Goal: Task Accomplishment & Management: Use online tool/utility

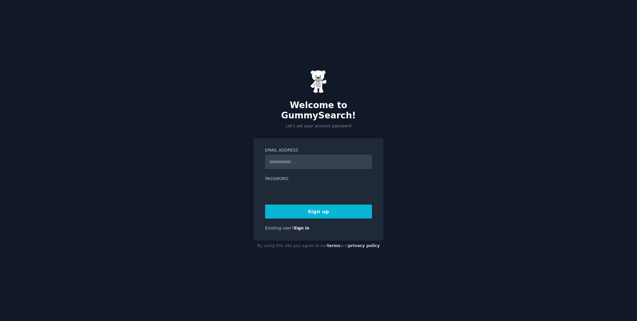
click at [297, 159] on input "Email Address" at bounding box center [318, 162] width 107 height 15
type input "**********"
click at [327, 209] on button "Sign up" at bounding box center [318, 212] width 107 height 14
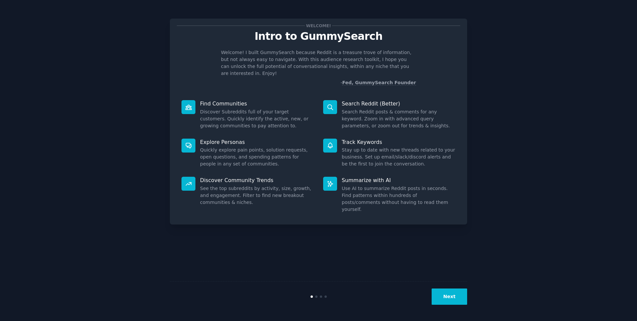
click at [450, 296] on button "Next" at bounding box center [450, 297] width 36 height 16
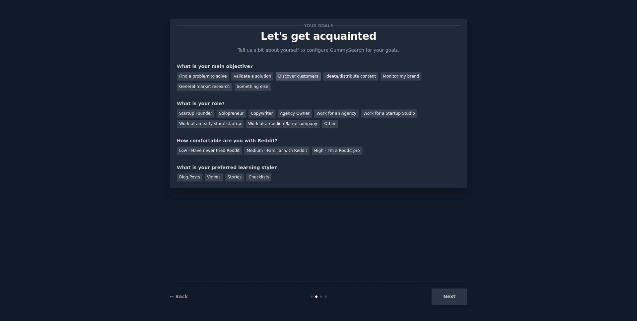
click at [284, 78] on div "Discover customers" at bounding box center [298, 76] width 45 height 8
click at [381, 76] on div "Monitor my brand" at bounding box center [401, 76] width 41 height 8
click at [286, 75] on div "Discover customers" at bounding box center [298, 76] width 45 height 8
click at [226, 123] on div "Work at an early stage startup" at bounding box center [210, 124] width 67 height 8
click at [313, 153] on div "High - I'm a Reddit pro" at bounding box center [337, 151] width 50 height 8
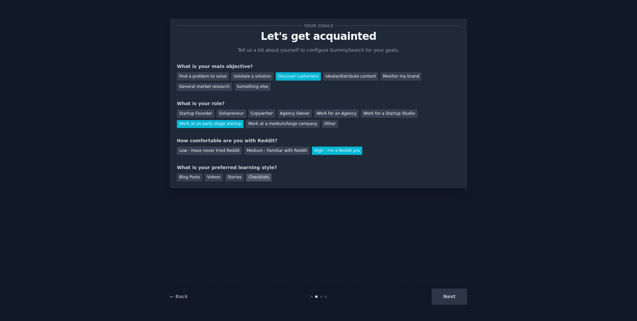
click at [254, 177] on div "Checklists" at bounding box center [258, 178] width 25 height 8
click at [456, 302] on button "Next" at bounding box center [450, 297] width 36 height 16
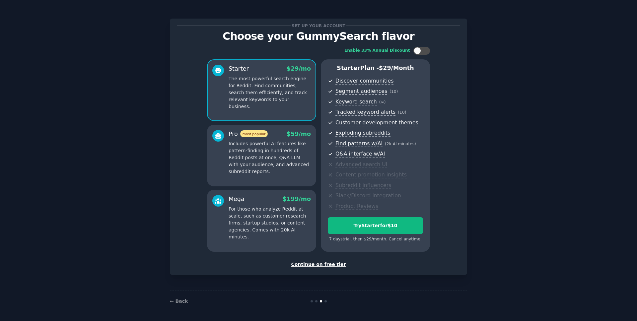
click at [316, 264] on div "Continue on free tier" at bounding box center [318, 264] width 283 height 7
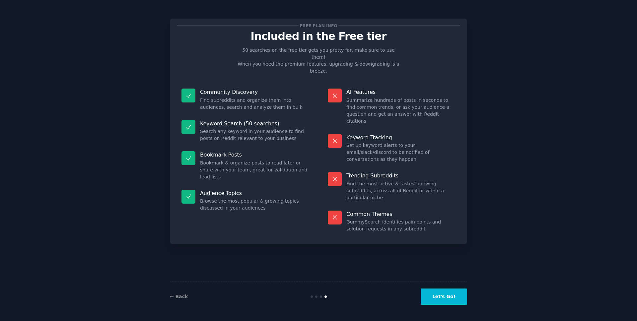
click at [444, 302] on button "Let's Go!" at bounding box center [444, 297] width 46 height 16
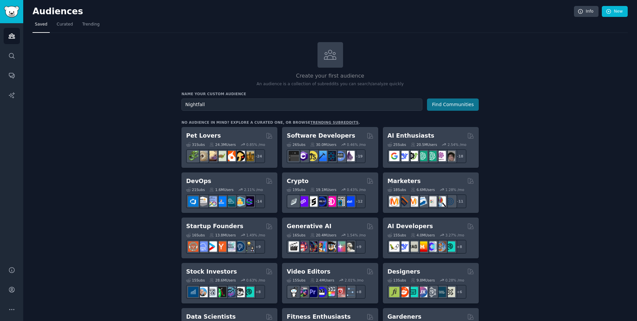
type input "Nightfall"
click at [455, 105] on button "Find Communities" at bounding box center [453, 105] width 52 height 12
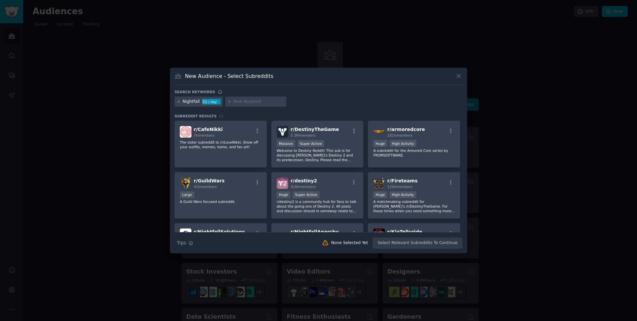
click at [178, 101] on icon at bounding box center [179, 102] width 2 height 2
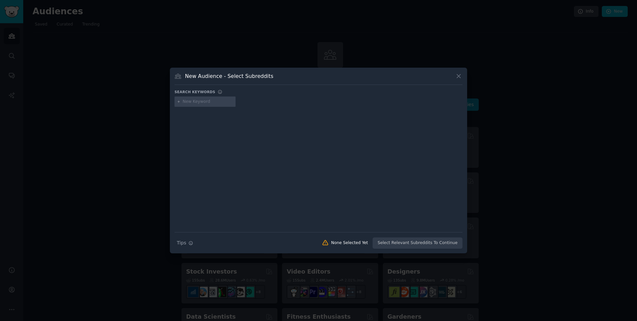
click at [217, 104] on input "text" at bounding box center [208, 102] width 50 height 6
type input "DLP"
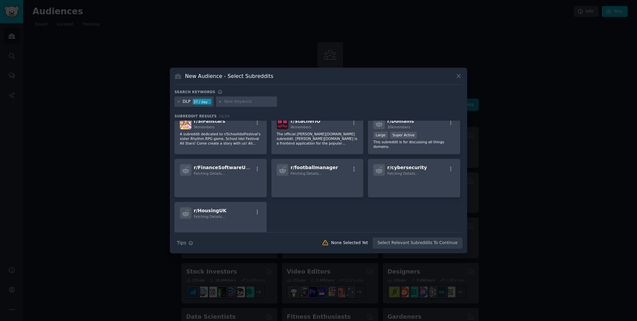
scroll to position [170, 0]
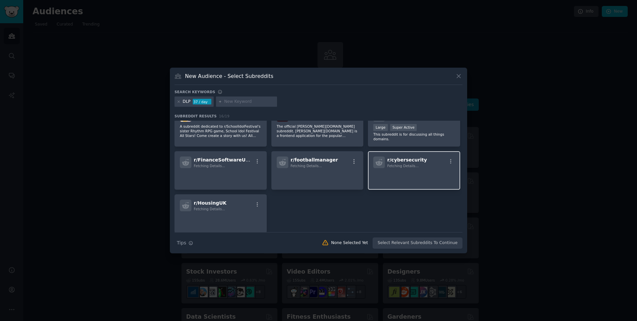
click at [410, 161] on span "r/ cybersecurity" at bounding box center [407, 159] width 40 height 5
click at [426, 174] on p at bounding box center [414, 178] width 82 height 14
click at [450, 163] on icon "button" at bounding box center [451, 162] width 6 height 6
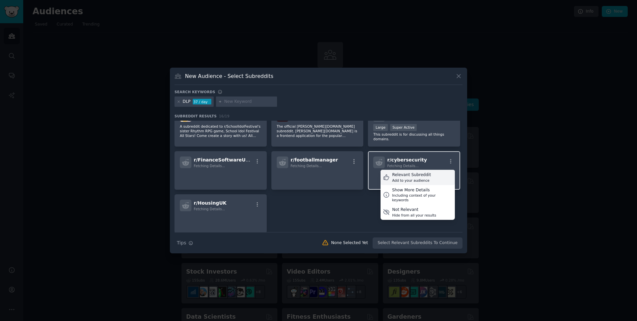
click at [415, 178] on div "Add to your audience" at bounding box center [411, 180] width 39 height 5
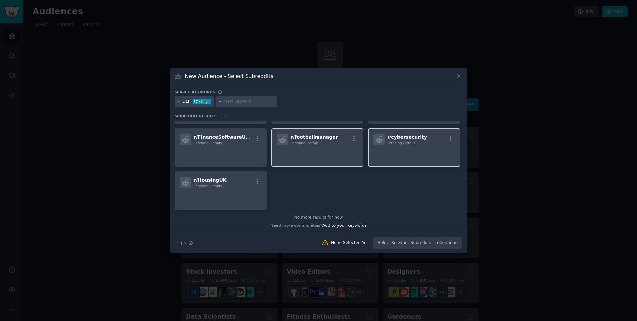
scroll to position [194, 0]
click at [179, 102] on icon at bounding box center [179, 102] width 2 height 2
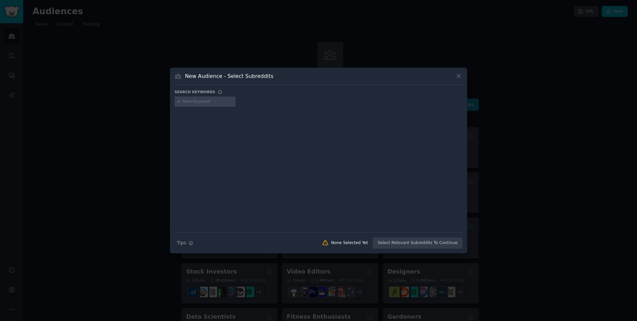
click at [197, 102] on input "text" at bounding box center [208, 102] width 50 height 6
type input "data loss prevention"
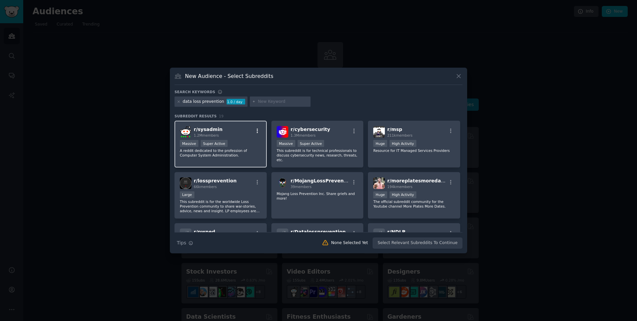
click at [255, 129] on icon "button" at bounding box center [258, 131] width 6 height 6
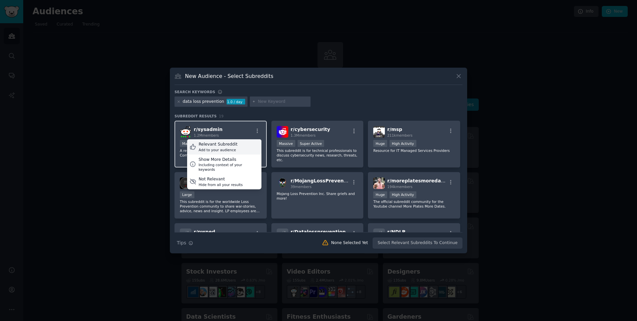
click at [234, 147] on div "Relevant Subreddit" at bounding box center [218, 145] width 39 height 6
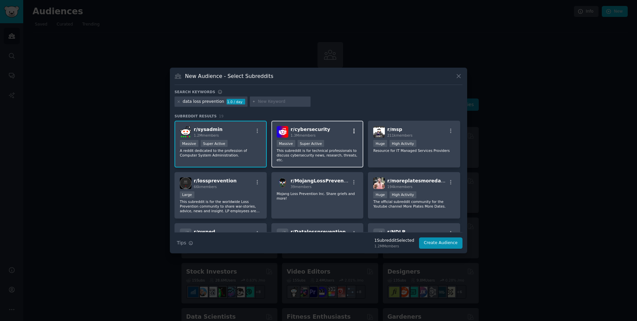
click at [353, 129] on icon "button" at bounding box center [354, 131] width 6 height 6
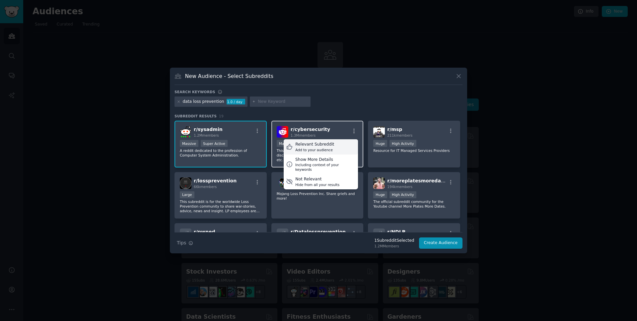
click at [329, 147] on div "Relevant Subreddit" at bounding box center [314, 145] width 39 height 6
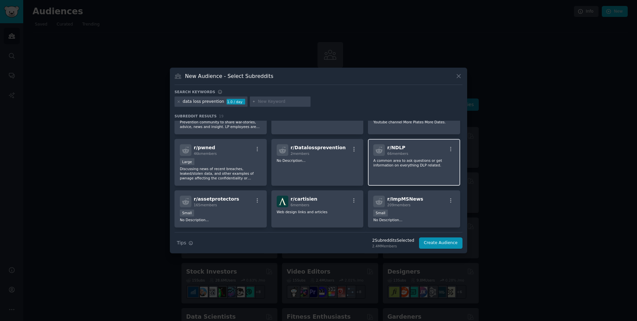
scroll to position [85, 0]
click at [451, 147] on icon "button" at bounding box center [451, 149] width 6 height 6
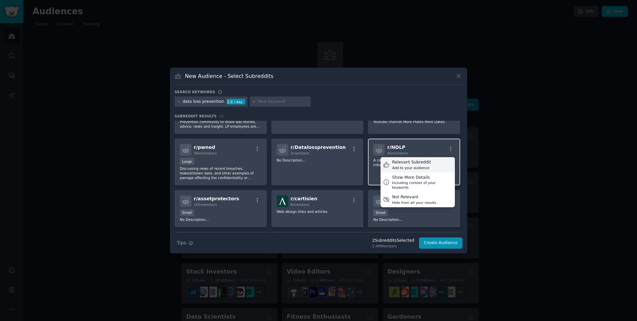
click at [426, 160] on div "Relevant Subreddit" at bounding box center [411, 163] width 39 height 6
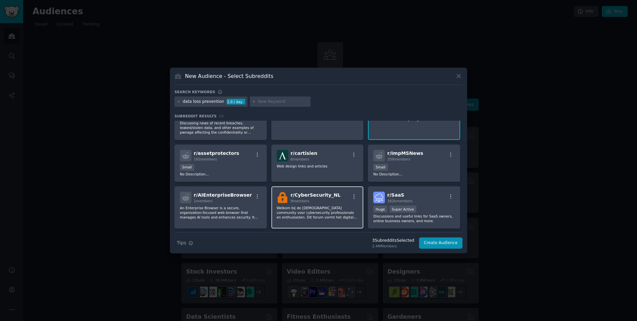
scroll to position [147, 0]
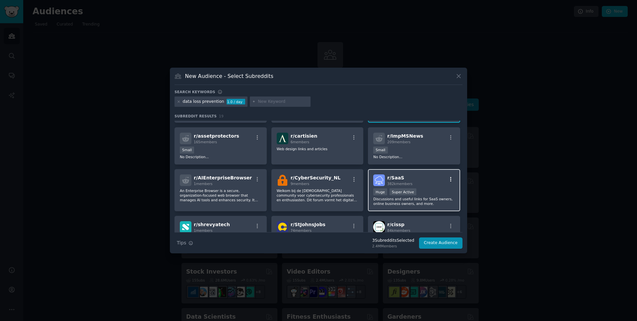
click at [450, 180] on icon "button" at bounding box center [451, 180] width 6 height 6
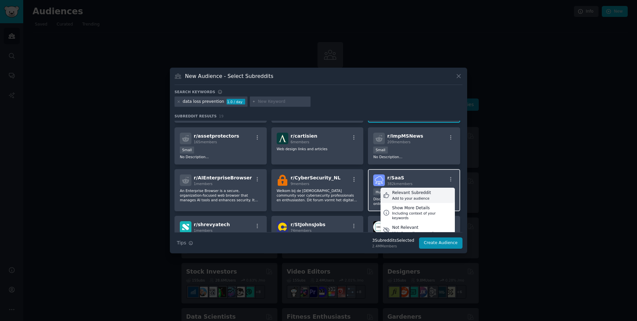
click at [430, 191] on div "Relevant Subreddit Add to your audience" at bounding box center [418, 195] width 74 height 15
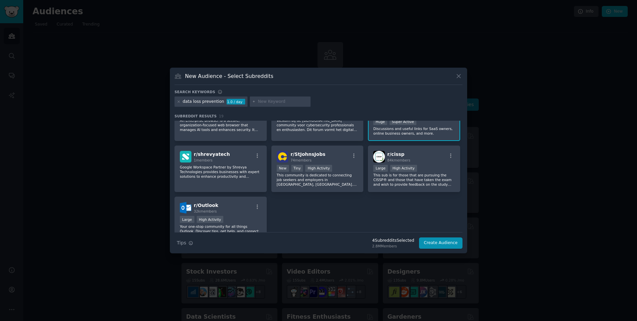
scroll to position [218, 0]
click at [450, 153] on icon "button" at bounding box center [451, 156] width 6 height 6
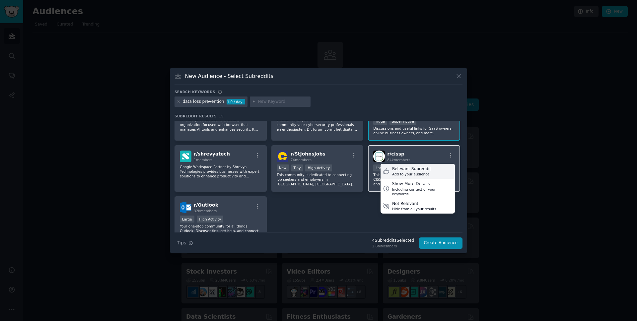
click at [431, 166] on div "Relevant Subreddit Add to your audience" at bounding box center [418, 171] width 74 height 15
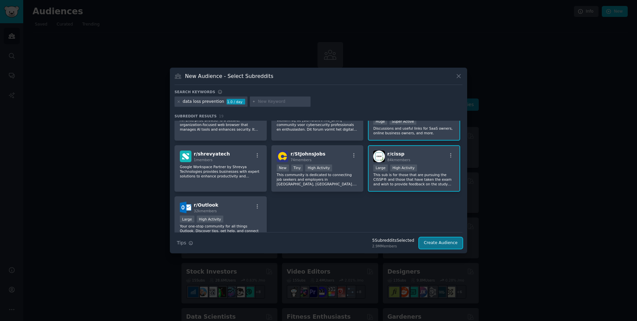
click at [445, 247] on button "Create Audience" at bounding box center [441, 243] width 44 height 11
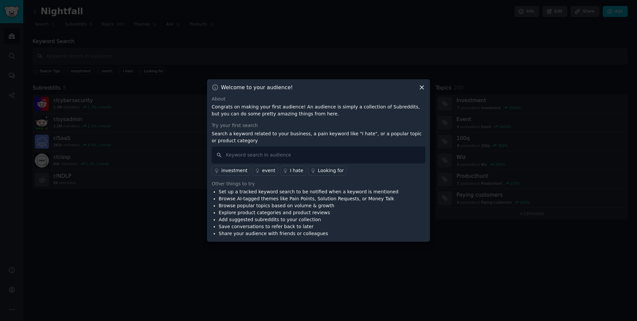
click at [421, 87] on icon at bounding box center [421, 87] width 7 height 7
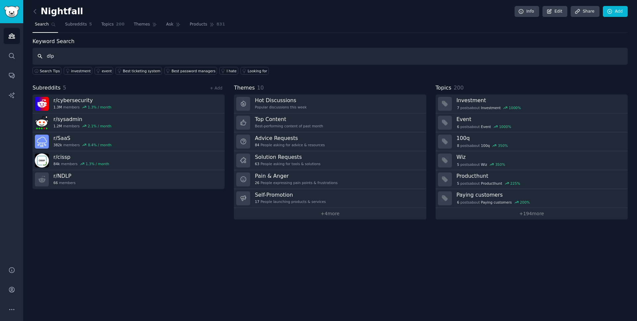
type input "dlp"
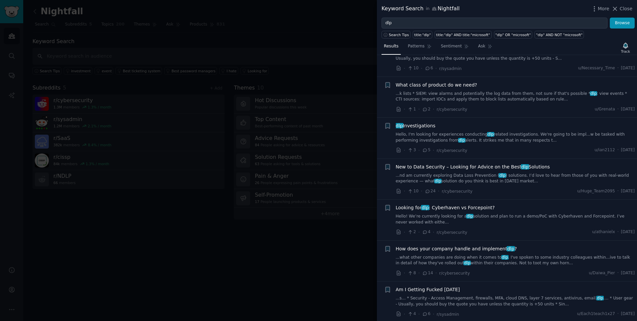
scroll to position [175, 0]
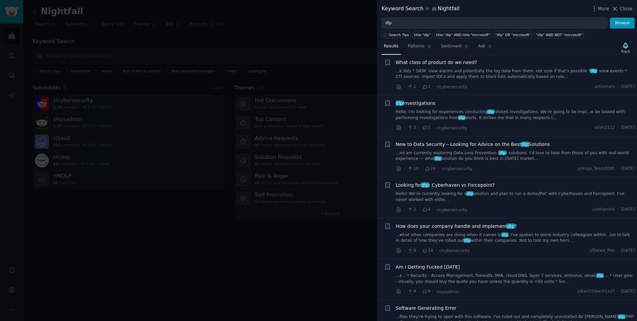
click at [526, 196] on link "Hello! We’re currently looking for a dlp solution and plan to run a demo/PoC wi…" at bounding box center [515, 197] width 239 height 12
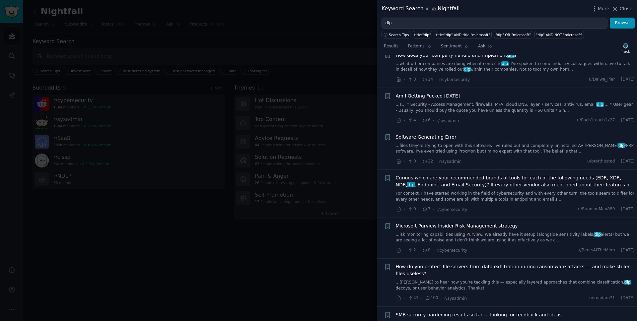
scroll to position [461, 0]
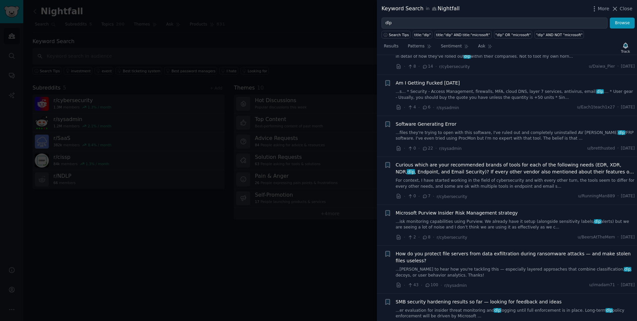
click at [298, 43] on div at bounding box center [318, 160] width 637 height 321
